Goal: Task Accomplishment & Management: Manage account settings

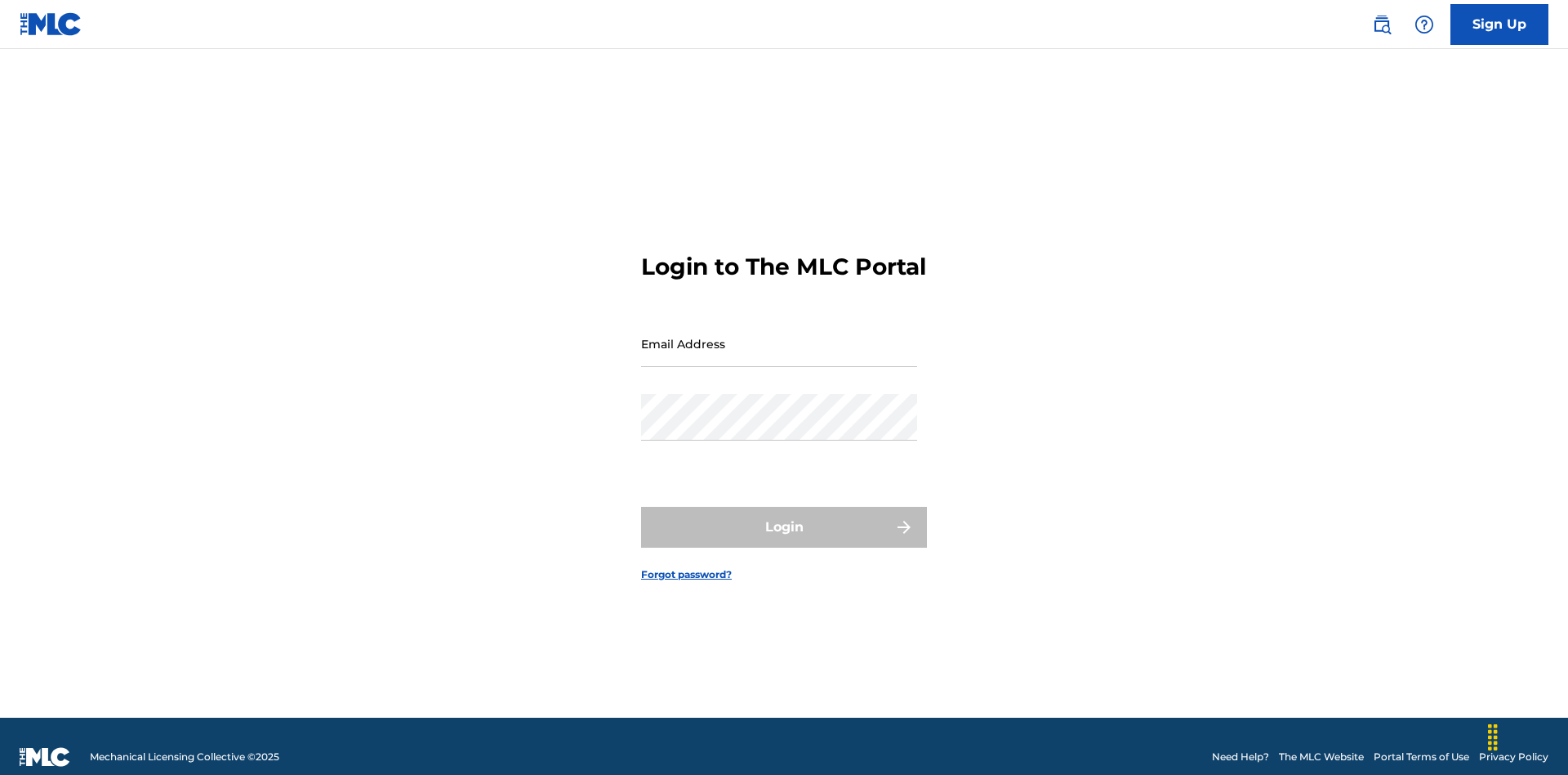
scroll to position [21, 0]
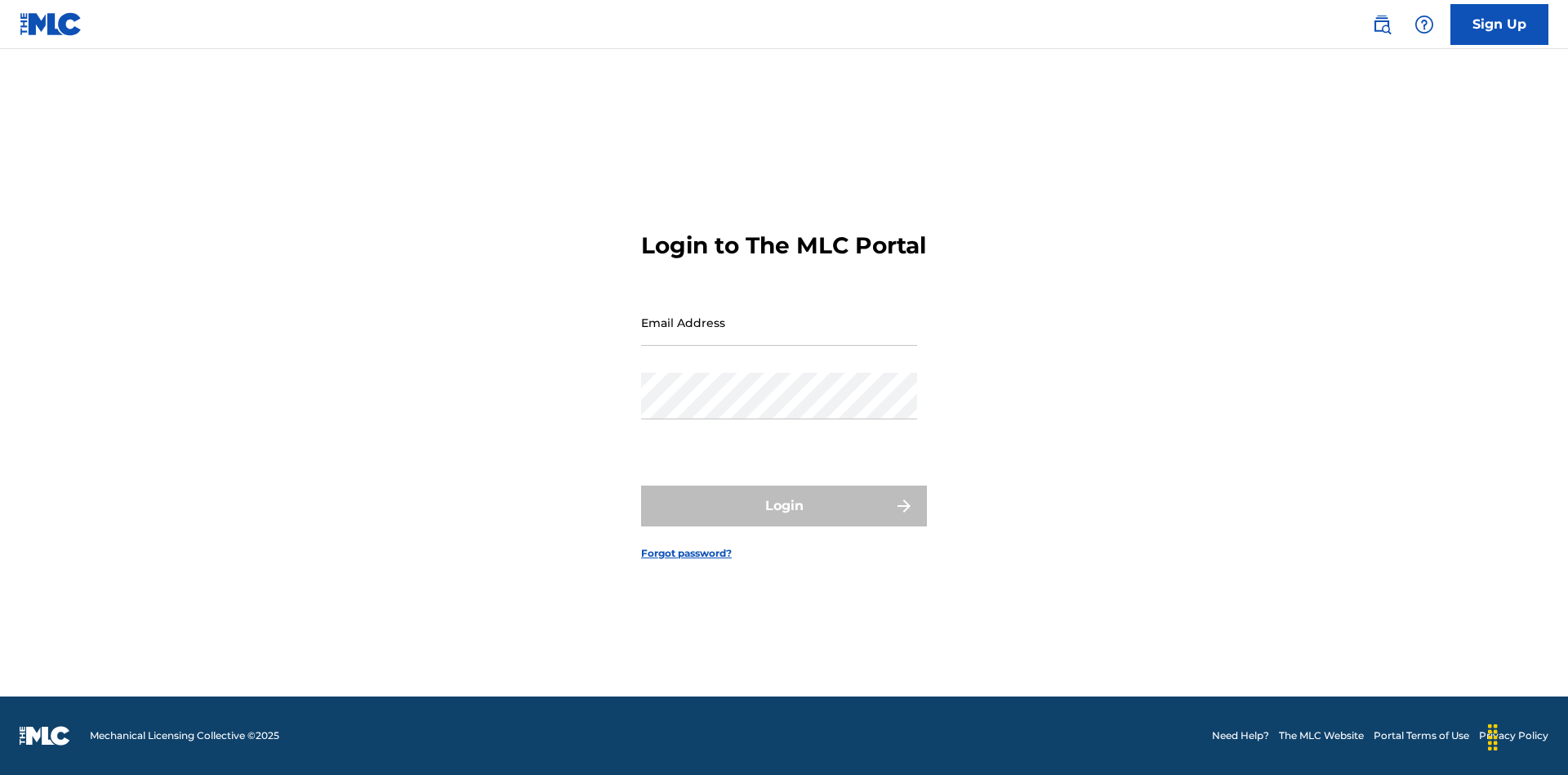
click at [779, 336] on input "Email Address" at bounding box center [779, 322] width 276 height 46
type input "a564c57b-42bd-4ee8-bedb-97e8c6a04ce2@mailslurp.net"
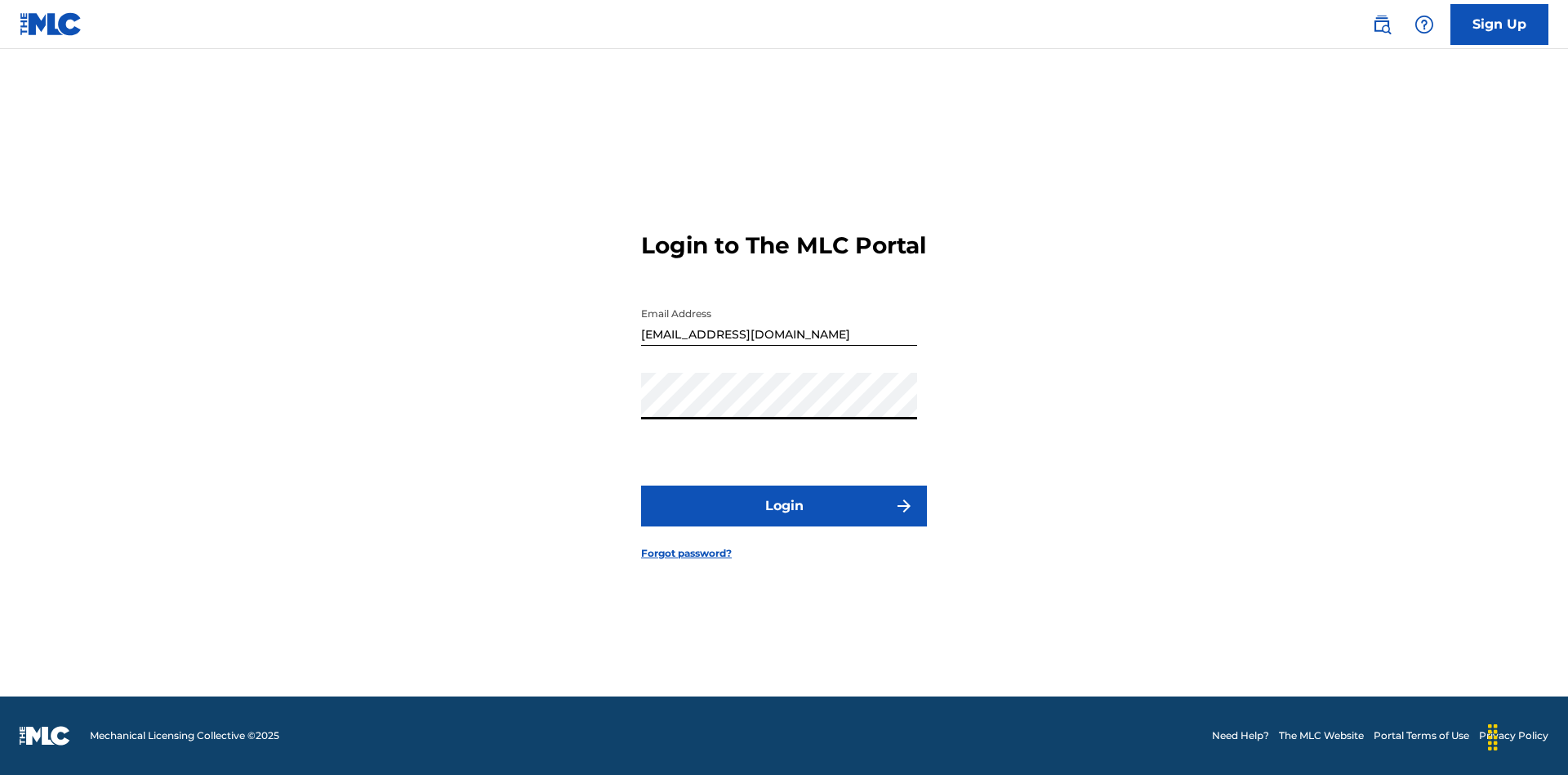
click at [784, 520] on button "Login" at bounding box center [783, 506] width 286 height 41
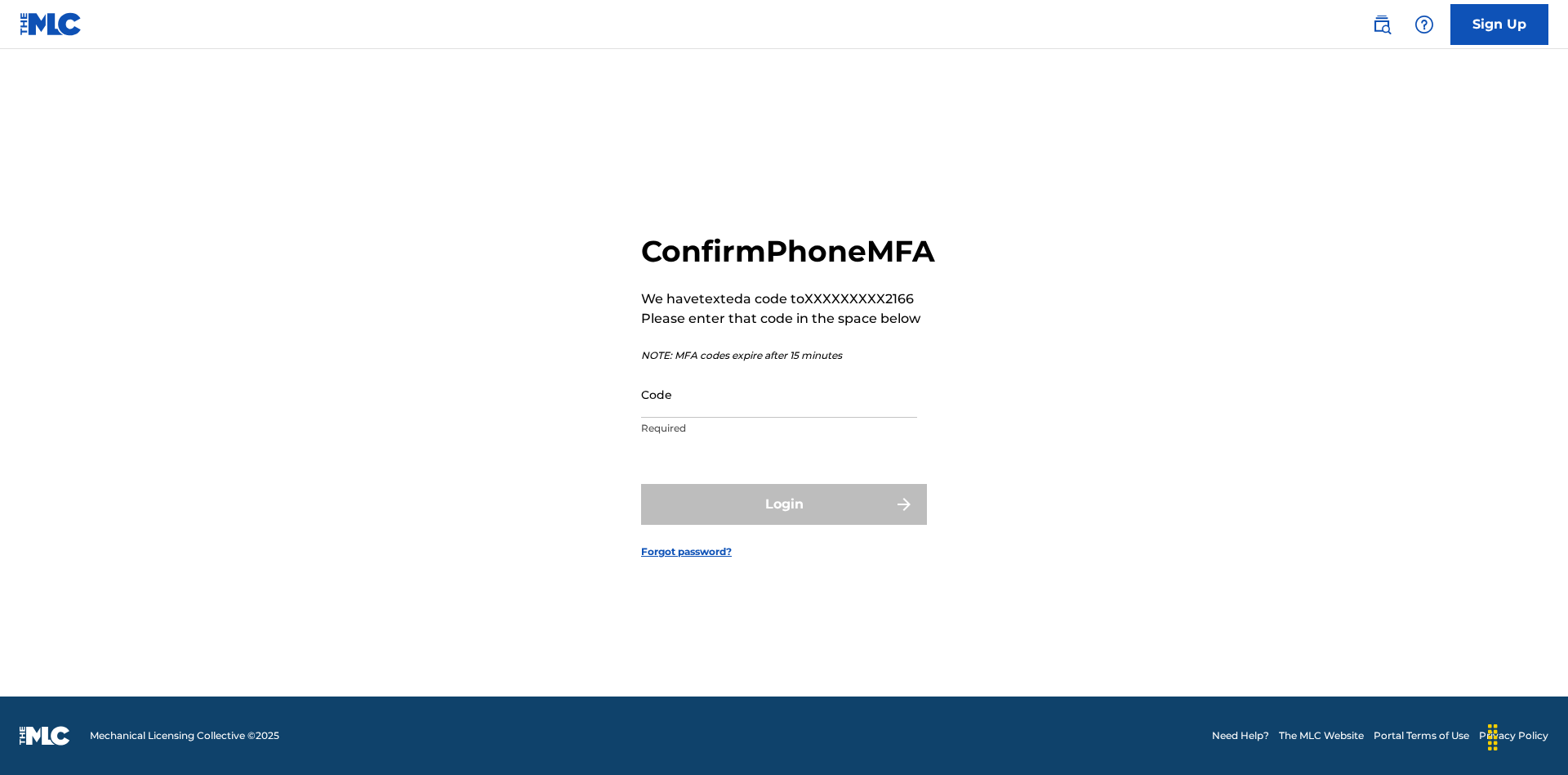
click at [779, 412] on input "Code" at bounding box center [779, 394] width 276 height 46
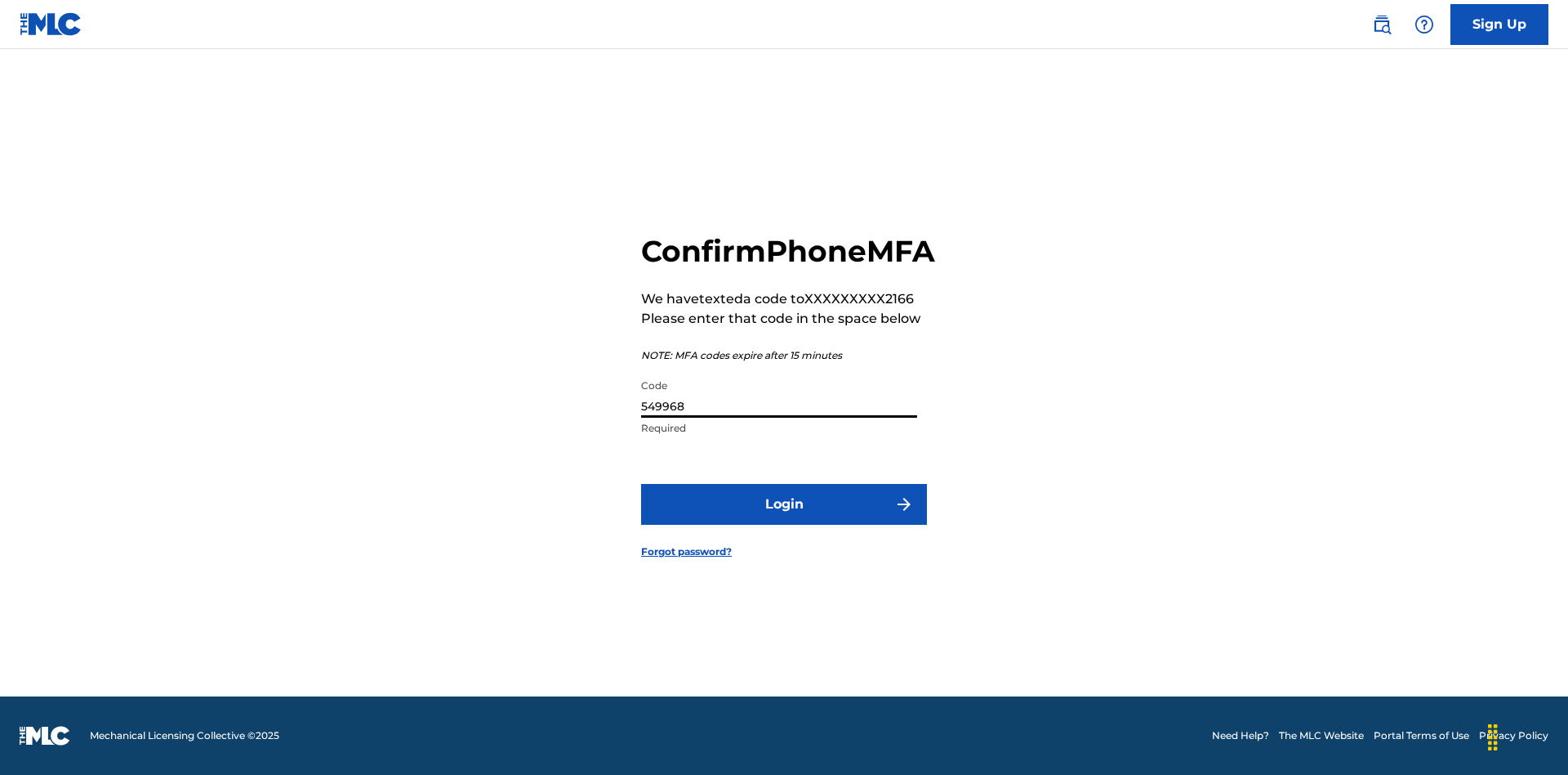
type input "549968"
click at [784, 522] on button "Login" at bounding box center [783, 505] width 286 height 41
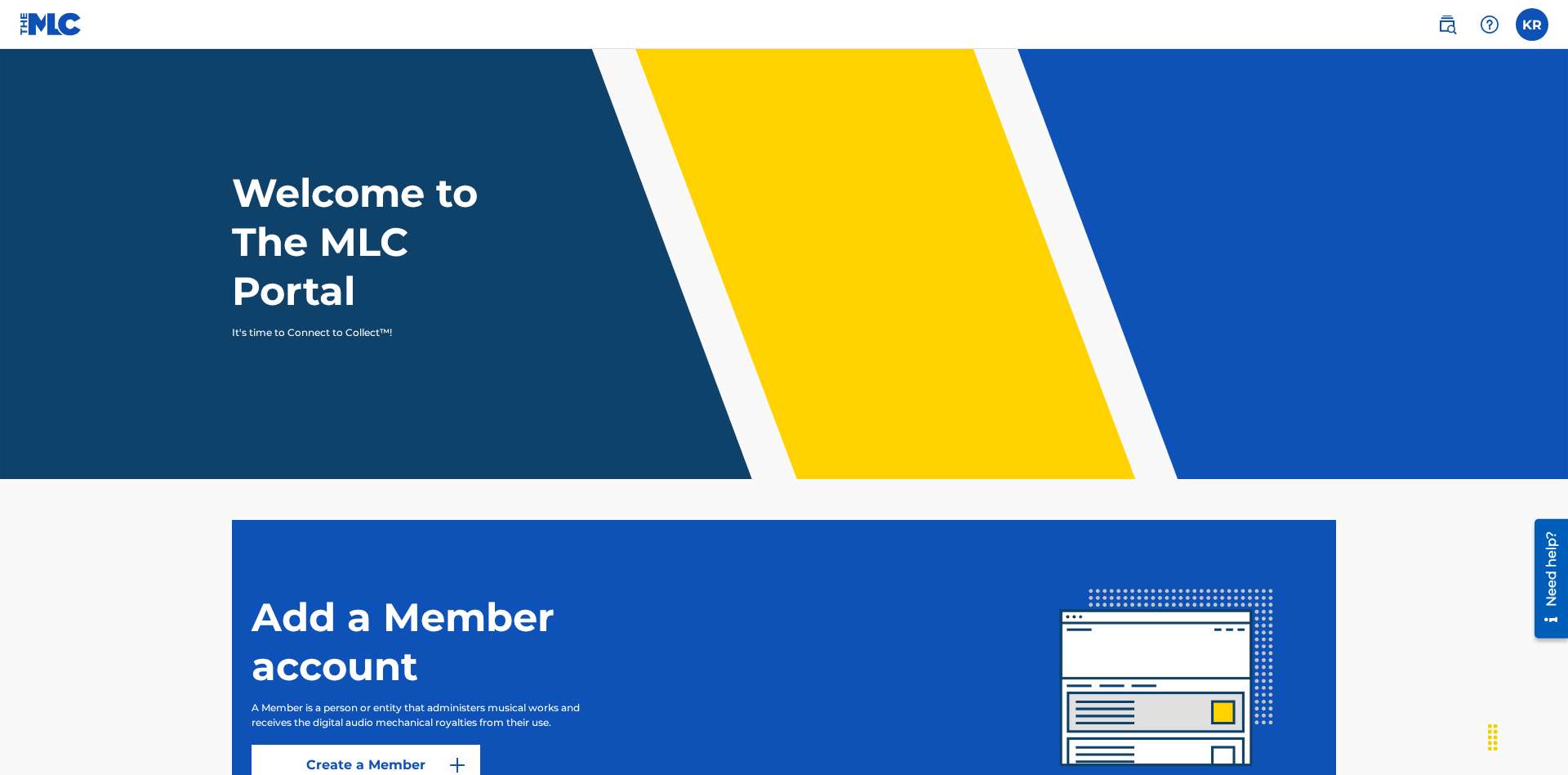
click at [1532, 24] on label at bounding box center [1532, 25] width 33 height 33
click at [1532, 25] on input "KR Krystal Ribble a564c57b-42bd-4ee8-bedb-97e8c6a04ce2@mailslurp.net Profile Lo…" at bounding box center [1532, 25] width 0 height 0
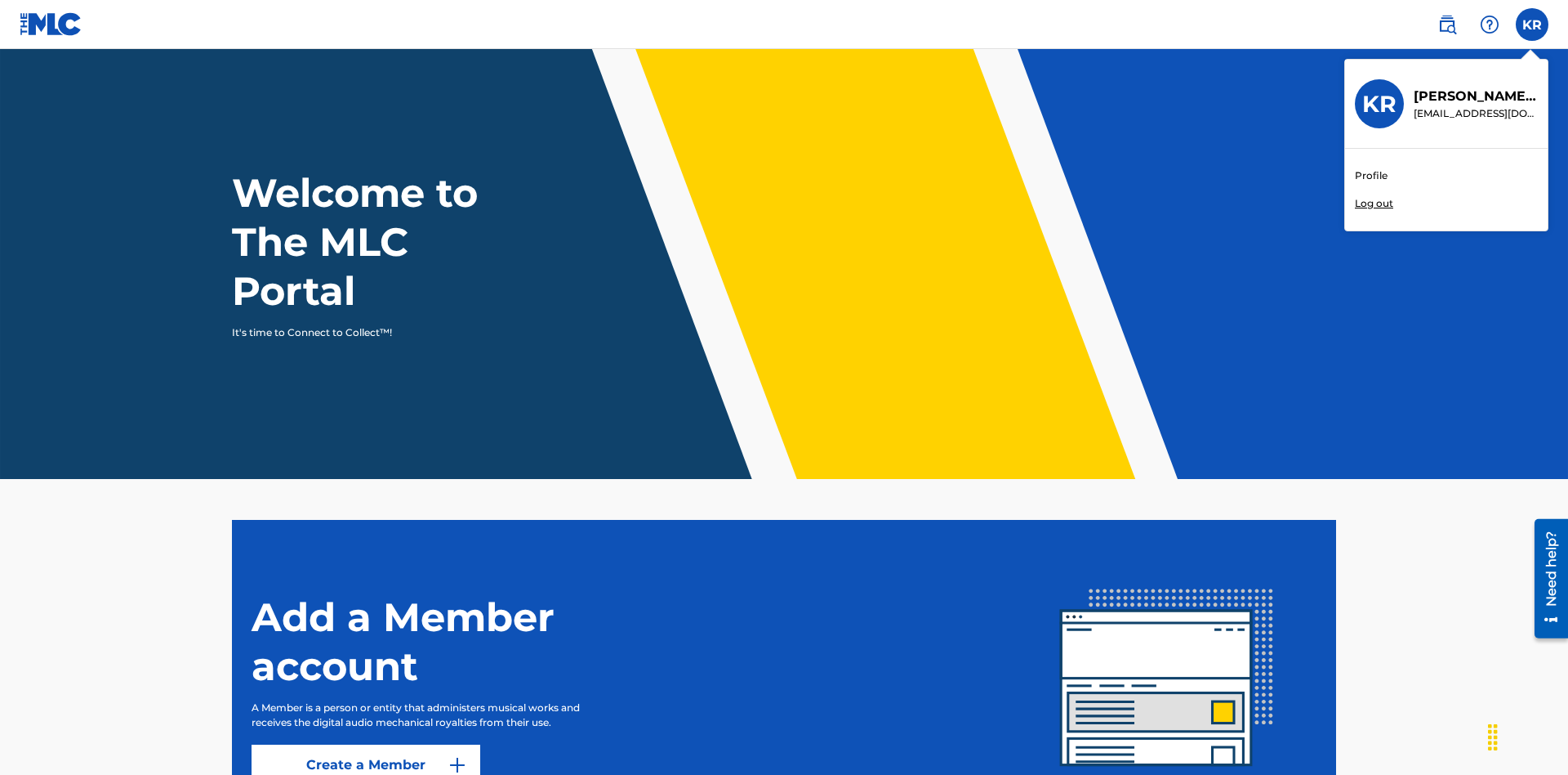
scroll to position [70, 0]
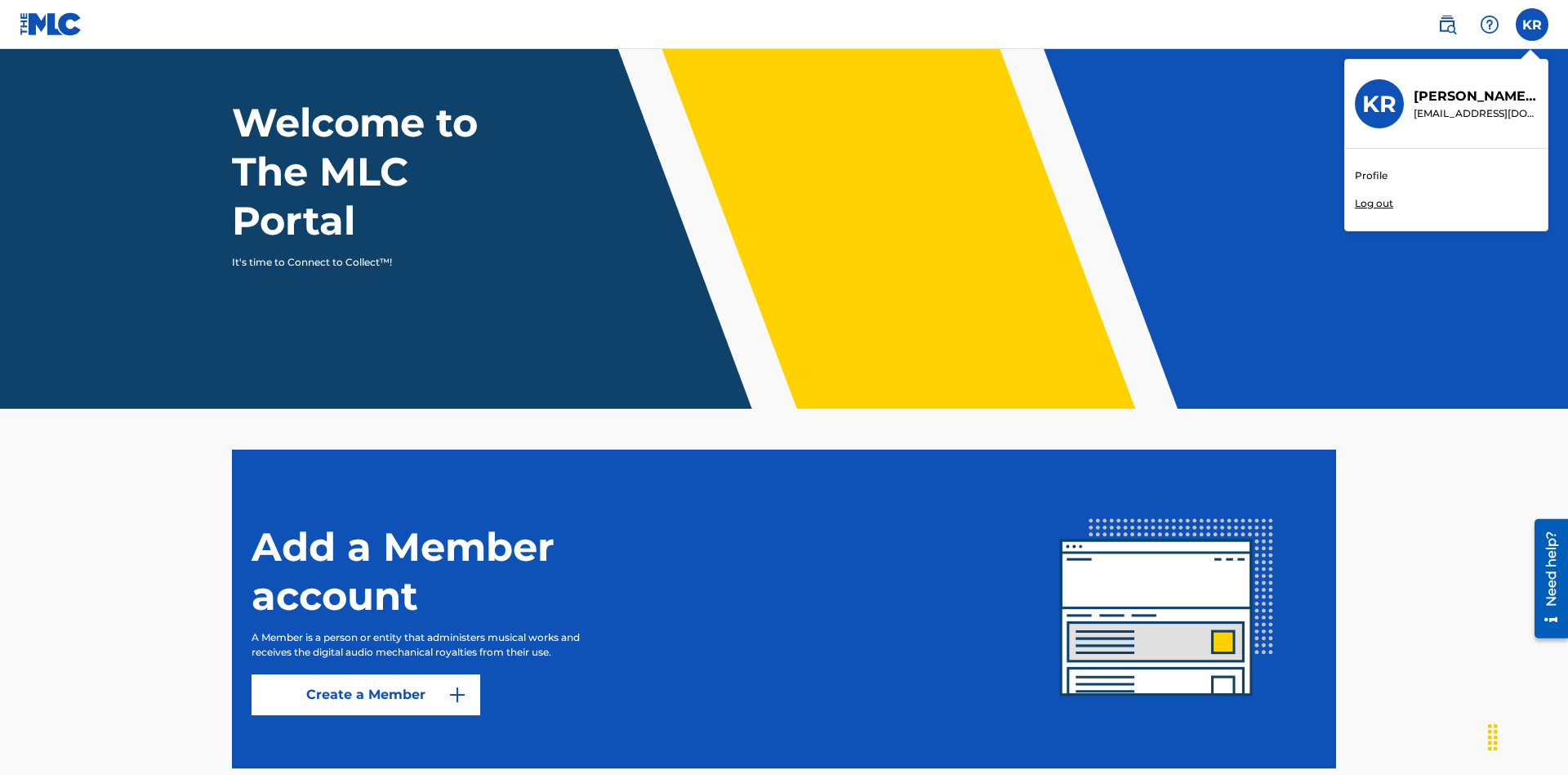
click at [1371, 176] on link "Profile" at bounding box center [1372, 175] width 33 height 15
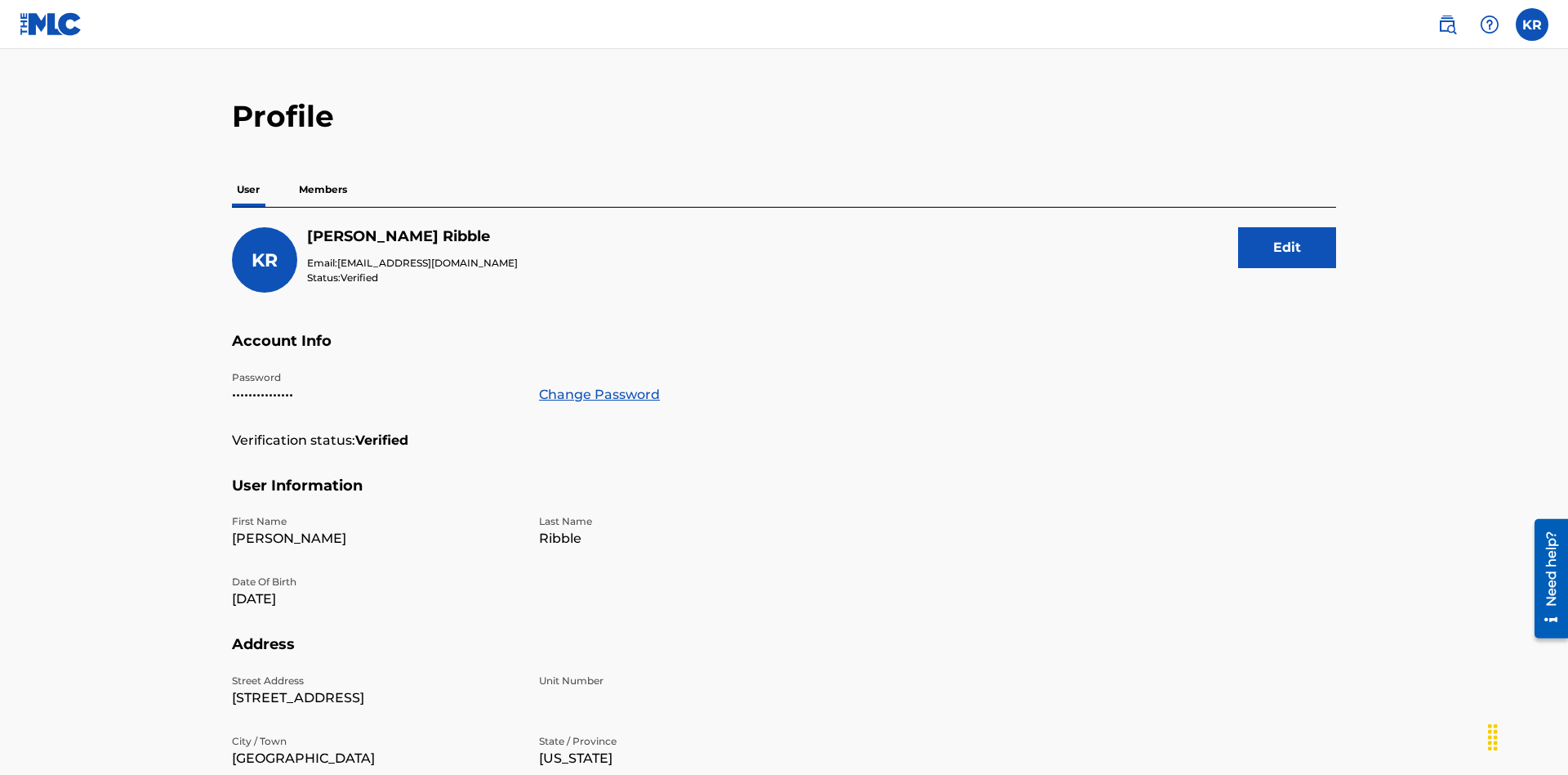
scroll to position [316, 0]
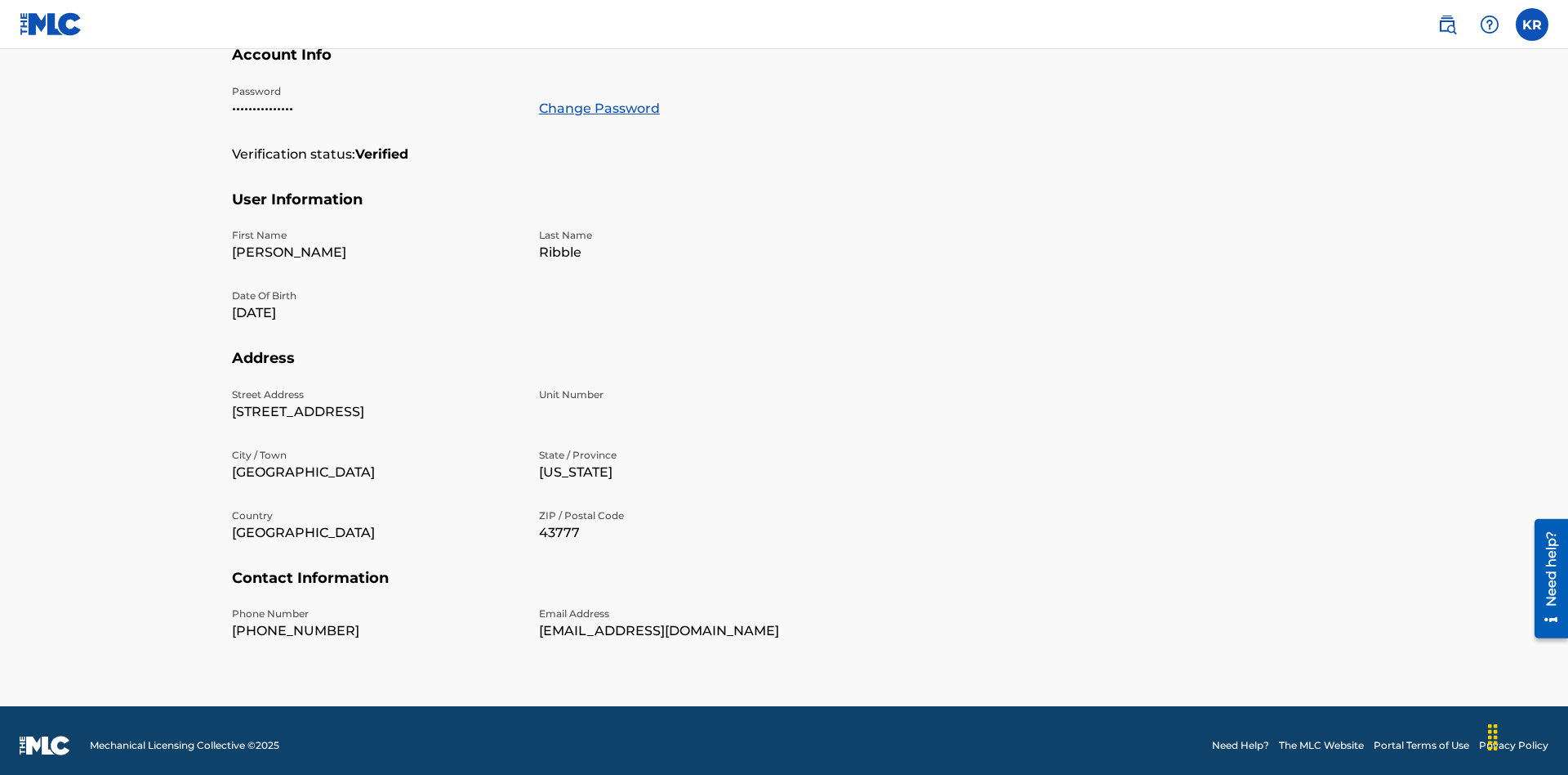
click at [599, 108] on link "Change Password" at bounding box center [599, 108] width 121 height 20
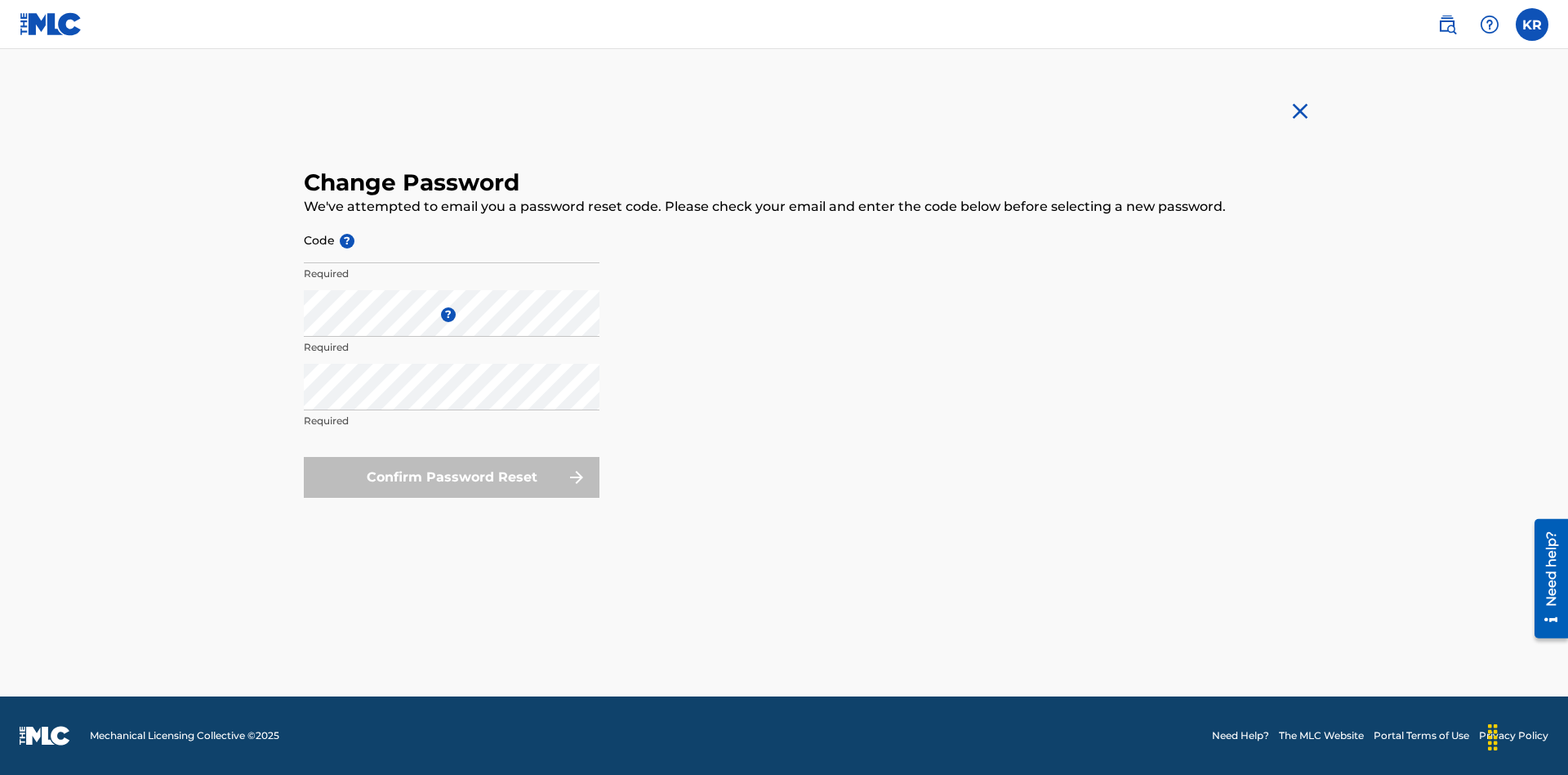
click at [452, 239] on input "Code ?" at bounding box center [451, 239] width 296 height 46
type input "e717b5676a1ea52ea0fd476ddb8c57ee"
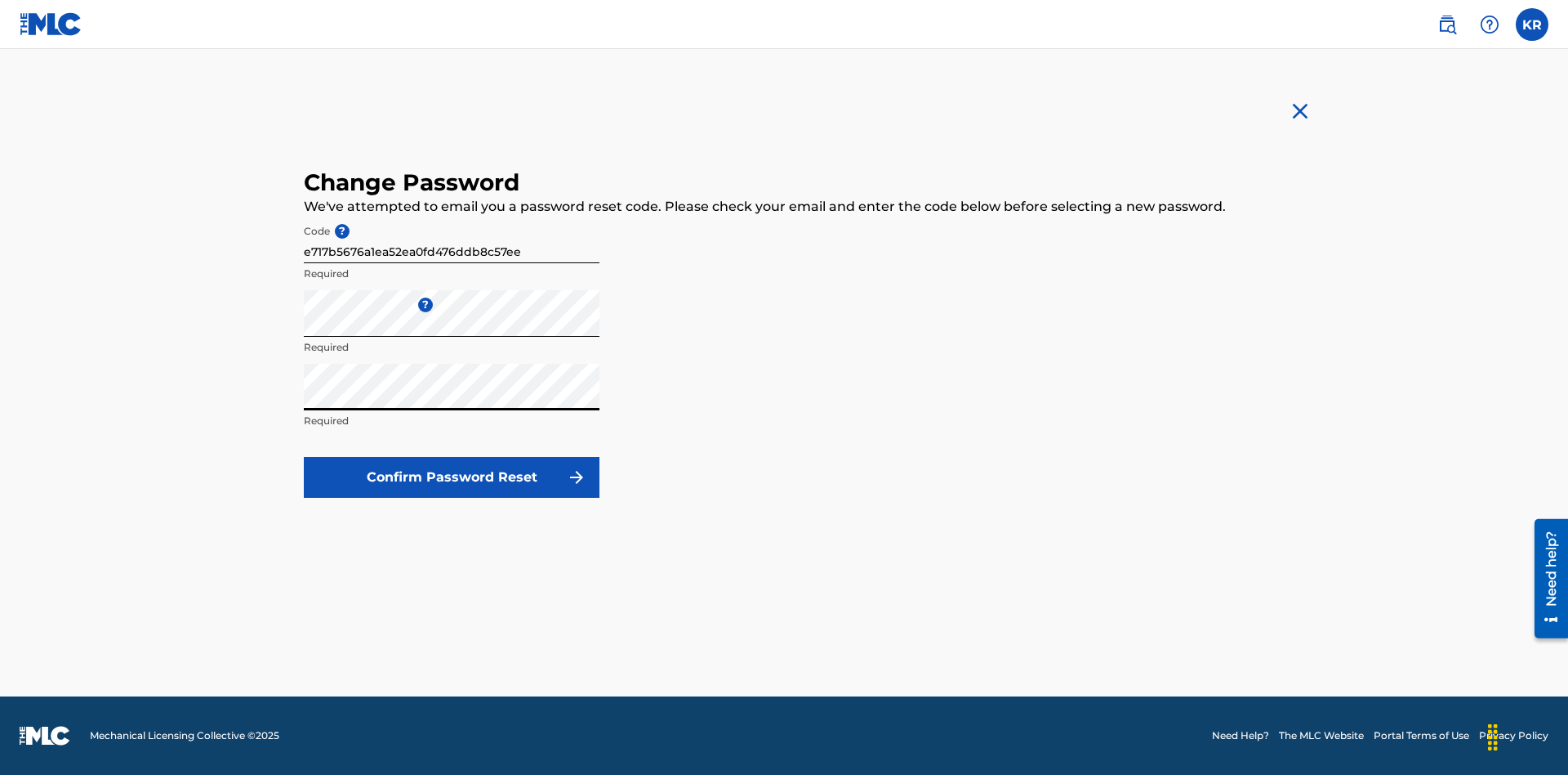
click at [452, 477] on button "Confirm Password Reset" at bounding box center [451, 477] width 296 height 41
